Goal: Task Accomplishment & Management: Use online tool/utility

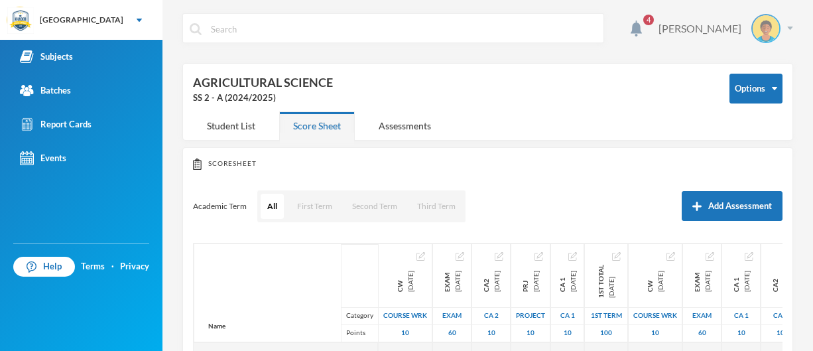
click at [787, 28] on img at bounding box center [790, 28] width 6 height 3
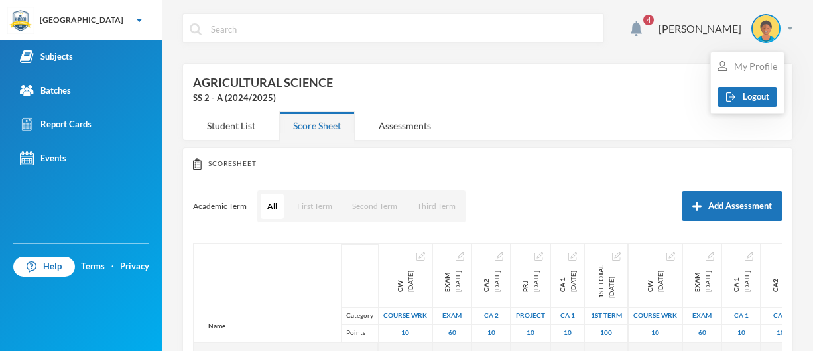
click at [751, 65] on div "My Profile" at bounding box center [747, 66] width 60 height 14
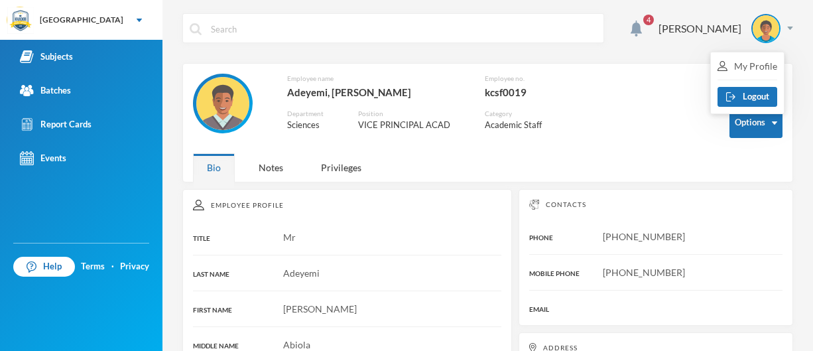
click at [636, 138] on div "Employee name Adeyemi, Saheed Abiola Employee no. kcsf0019 Department Sciences …" at bounding box center [451, 110] width 517 height 73
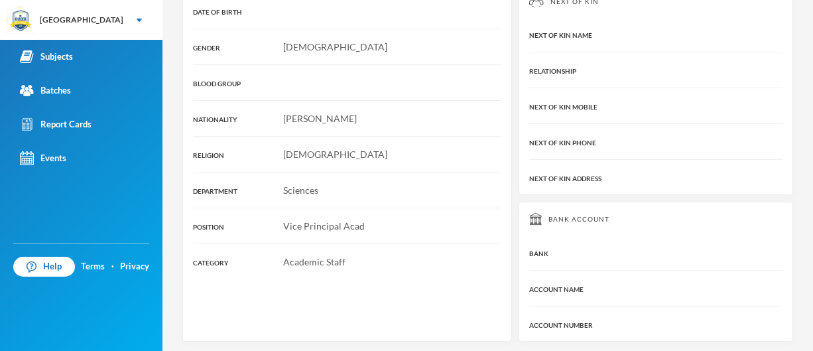
scroll to position [406, 0]
click at [57, 125] on div "Report Cards" at bounding box center [56, 124] width 72 height 14
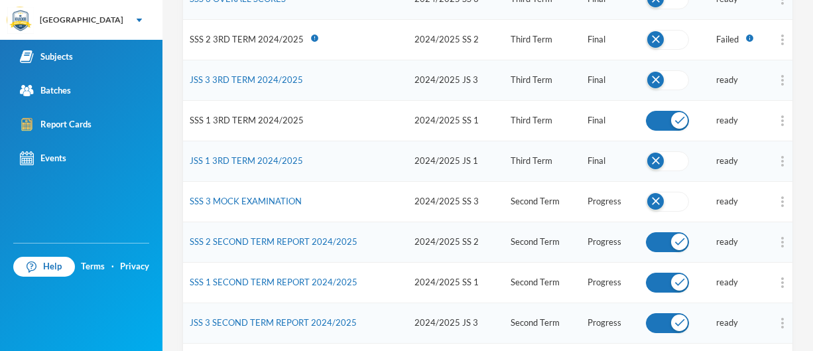
click at [242, 115] on link "SSS 1 3RD TERM 2024/2025" at bounding box center [247, 120] width 114 height 11
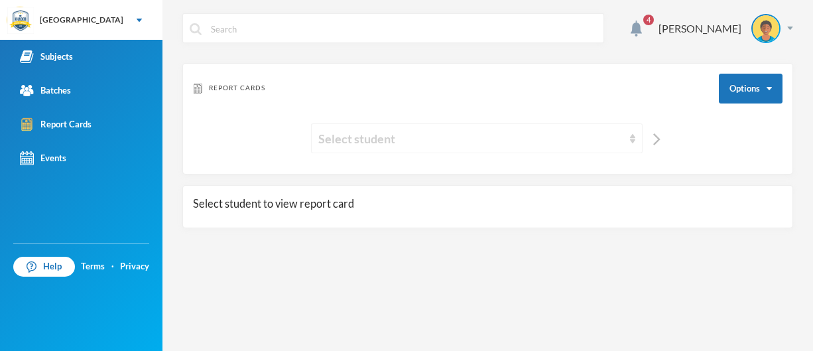
click at [361, 141] on div "Select student" at bounding box center [470, 138] width 305 height 19
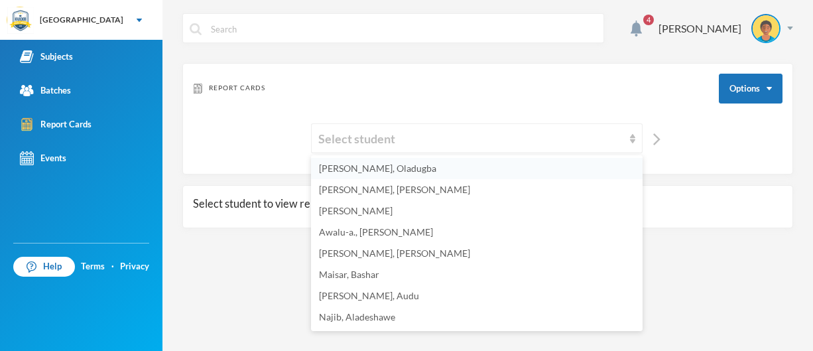
click at [355, 175] on li "Abdulrahman, Oladugba" at bounding box center [477, 168] width 332 height 21
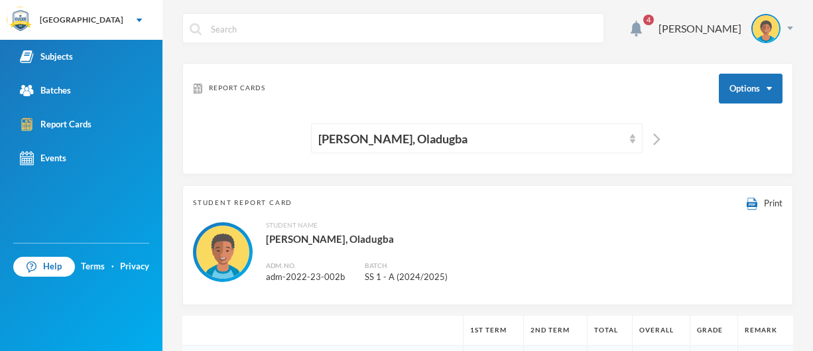
click at [402, 257] on div "Student Name Abdulrahman, Oladugba Adm. No. adm-2022-23-002b Batch SS 1 - A (20…" at bounding box center [376, 252] width 221 height 64
click at [765, 207] on span "Print" at bounding box center [773, 203] width 19 height 11
click at [631, 29] on img at bounding box center [636, 29] width 11 height 16
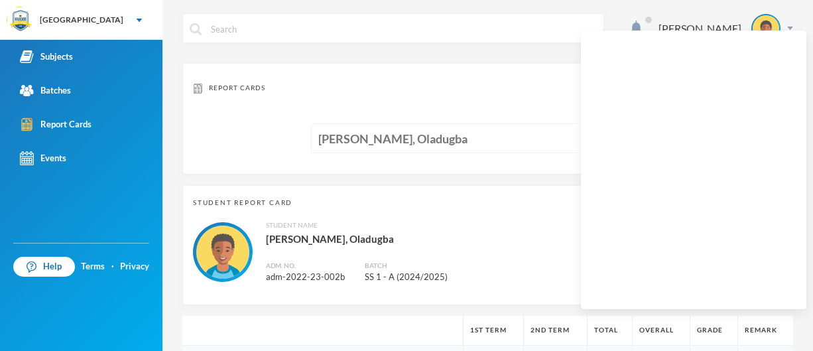
click at [393, 143] on div "Abdulrahman, Oladugba" at bounding box center [470, 138] width 305 height 19
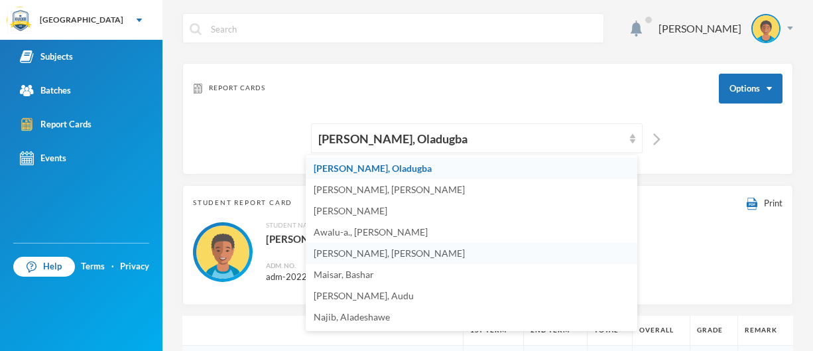
click at [365, 253] on span "Khalid, Owolabi" at bounding box center [389, 252] width 151 height 11
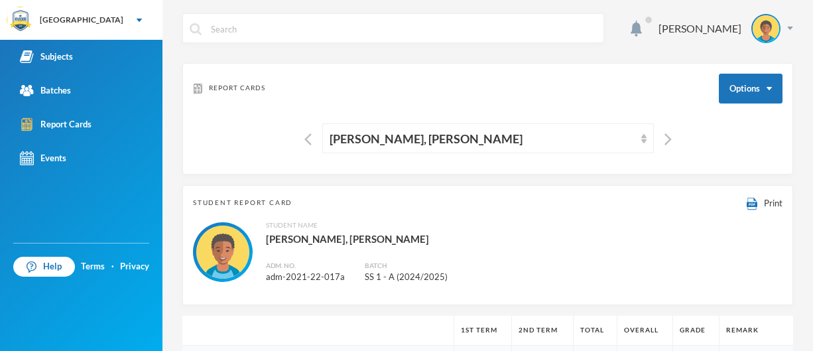
click at [481, 93] on div "Report Cards Options" at bounding box center [487, 89] width 589 height 30
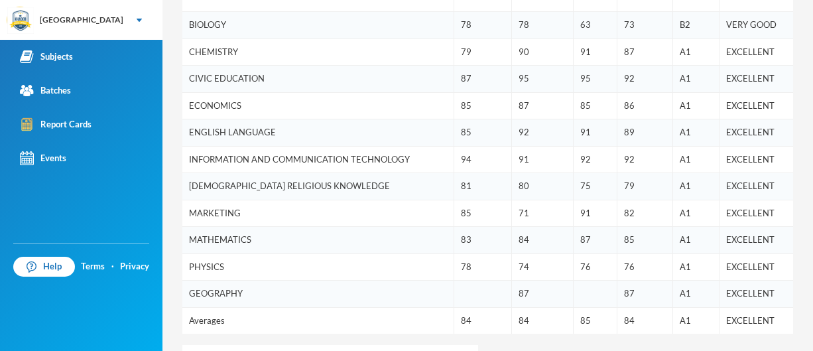
scroll to position [345, 0]
